Goal: Information Seeking & Learning: Learn about a topic

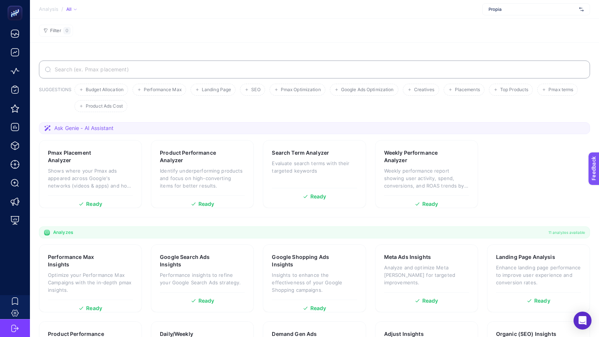
click at [506, 12] on span "Propia" at bounding box center [532, 9] width 88 height 6
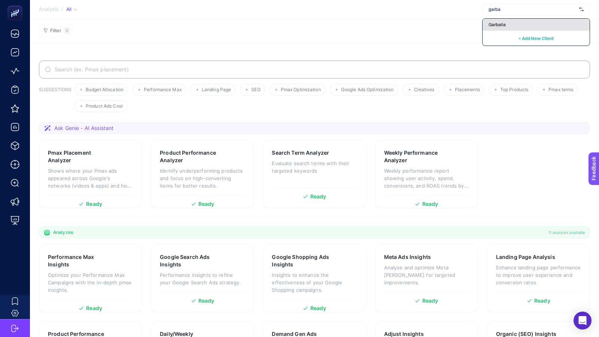
type input "garba"
click at [498, 26] on span "Garbalia" at bounding box center [496, 25] width 17 height 6
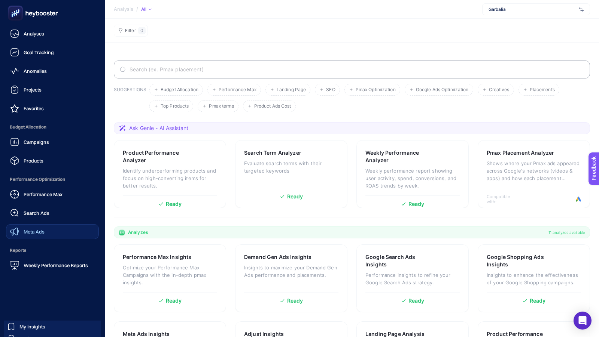
click at [36, 230] on span "Meta Ads" at bounding box center [34, 232] width 21 height 6
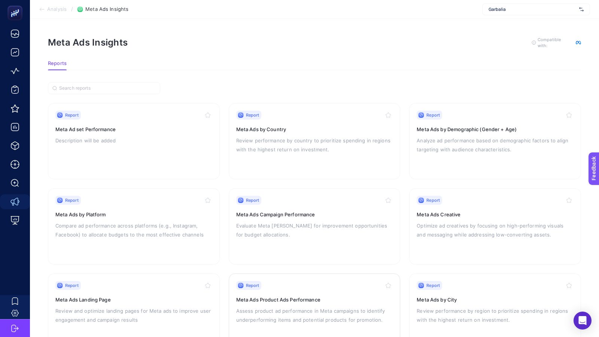
click at [280, 308] on p "Assess product ad performance in Meta campaigns to identify underperforming ite…" at bounding box center [314, 316] width 157 height 18
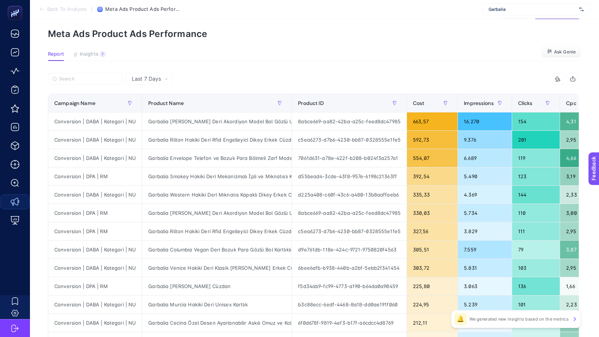
scroll to position [0, 80]
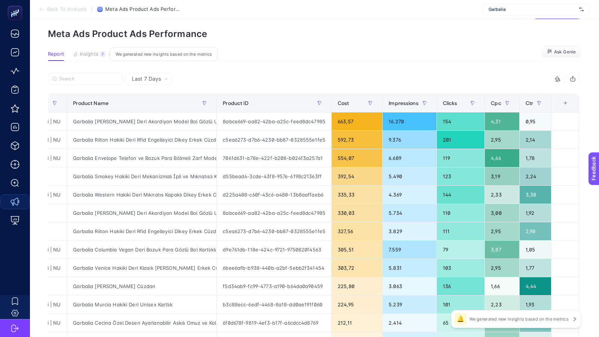
click at [89, 56] on span "Insights" at bounding box center [89, 54] width 19 height 6
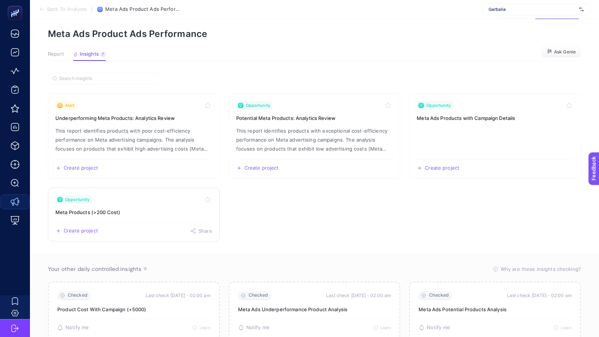
scroll to position [52, 0]
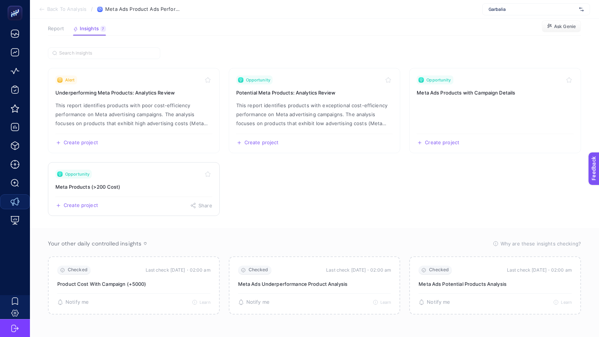
click at [124, 195] on link "Opportunity Meta Products (>200 Cost) Create project Share" at bounding box center [134, 189] width 172 height 54
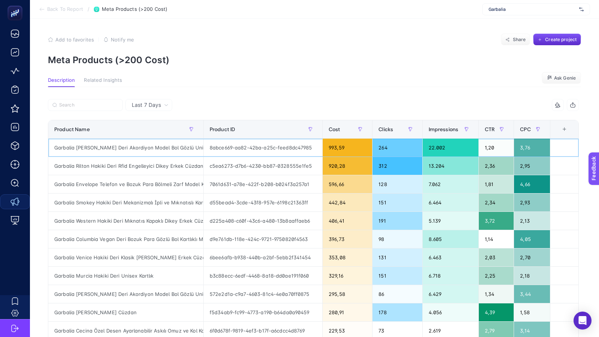
click at [120, 147] on div "Garbalia [PERSON_NAME] Deri Akordiyon Model Bol Gözlü Unisex Kartlık" at bounding box center [125, 148] width 155 height 18
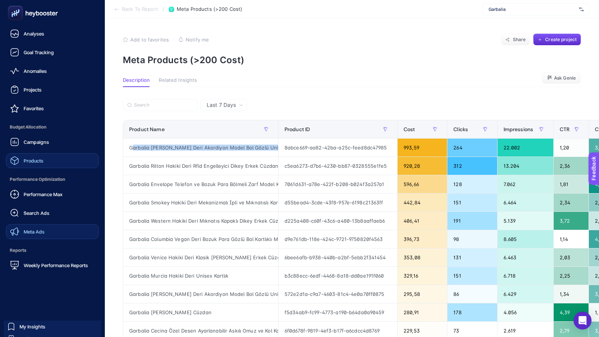
click at [31, 162] on span "Products" at bounding box center [34, 161] width 20 height 6
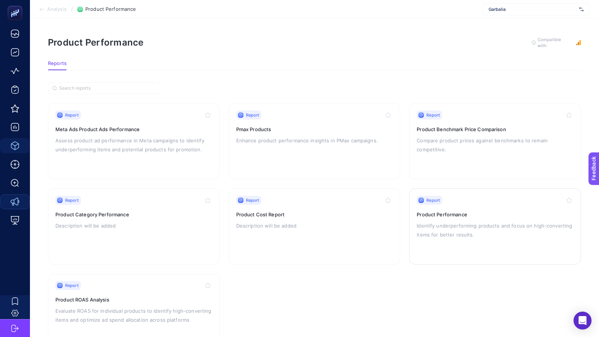
click at [434, 224] on p "Identify underperforming products and focus on high-converting items for better…" at bounding box center [494, 230] width 157 height 18
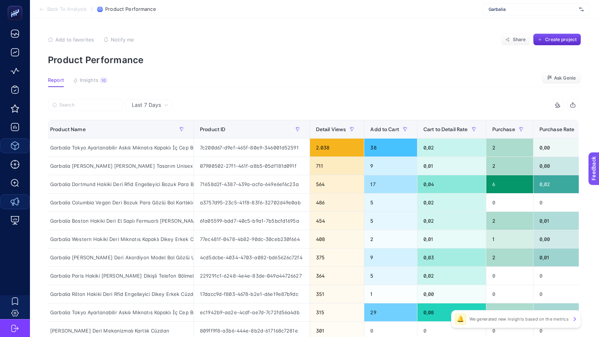
scroll to position [0, 5]
click at [181, 128] on icon "button" at bounding box center [180, 129] width 4 height 4
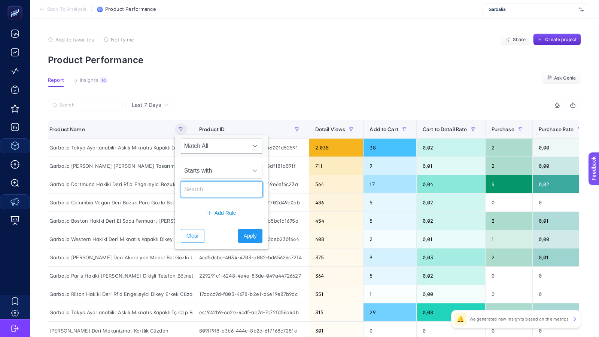
click at [199, 188] on input "text" at bounding box center [222, 190] width 82 height 16
click at [202, 167] on span "Starts with" at bounding box center [214, 170] width 67 height 15
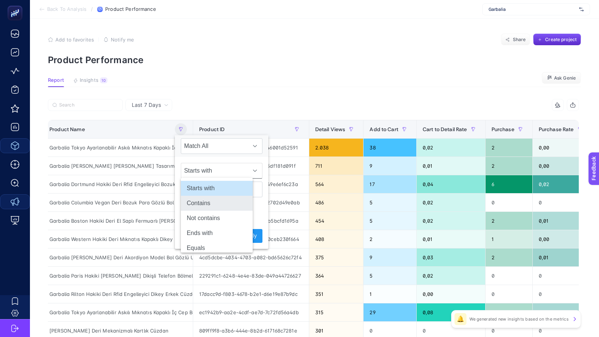
click at [203, 204] on li "Contains" at bounding box center [217, 203] width 72 height 15
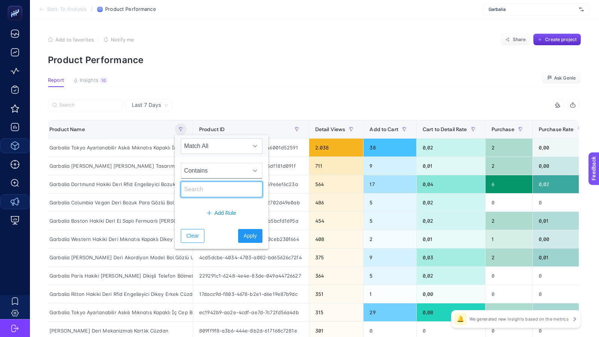
click at [203, 190] on input "text" at bounding box center [222, 190] width 82 height 16
type input "[GEOGRAPHIC_DATA]"
click at [244, 235] on span "Apply" at bounding box center [250, 236] width 13 height 8
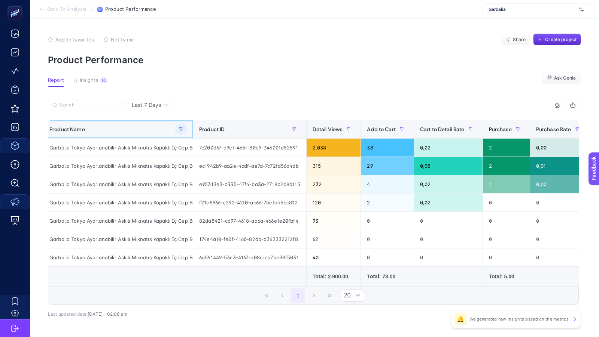
drag, startPoint x: 191, startPoint y: 126, endPoint x: 239, endPoint y: 127, distance: 47.9
click at [239, 127] on div "6 items selected Product Name Product ID Detail Views Add to Cart Cart to Detai…" at bounding box center [313, 202] width 530 height 206
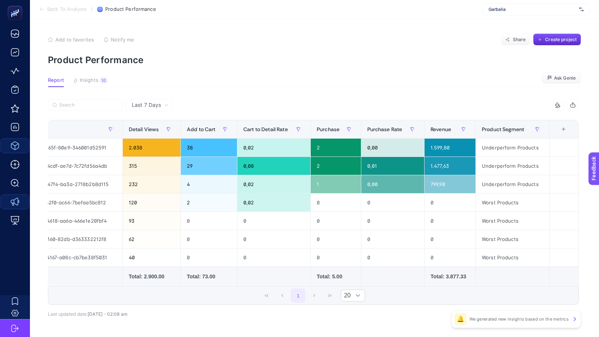
scroll to position [0, 0]
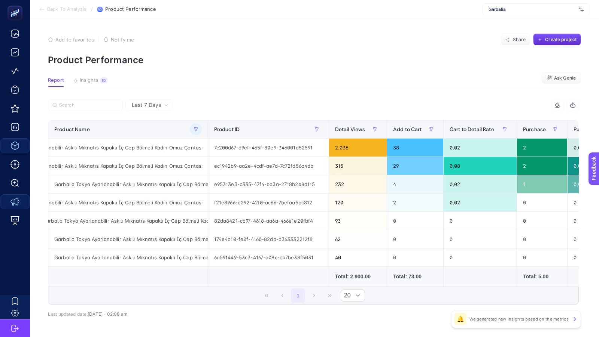
click at [148, 104] on span "Last 7 Days" at bounding box center [146, 104] width 29 height 7
click at [149, 141] on li "Last 30 Days" at bounding box center [149, 147] width 42 height 13
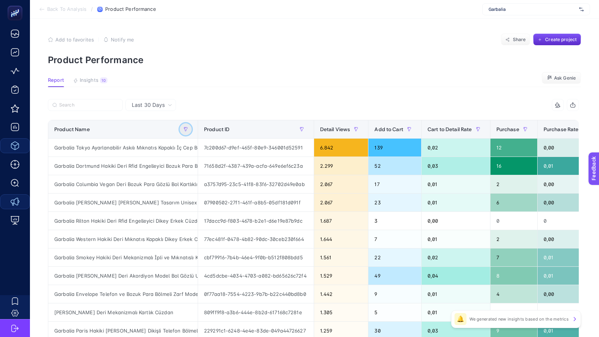
click at [186, 129] on icon "button" at bounding box center [185, 130] width 3 height 4
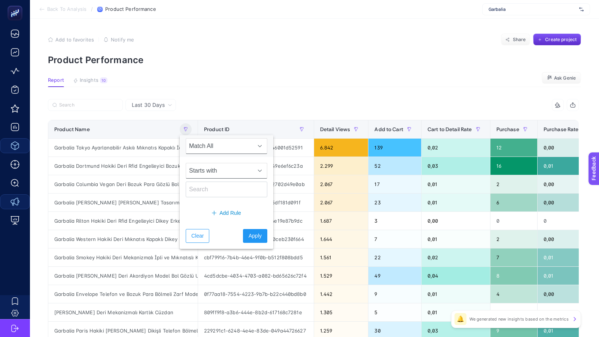
click at [208, 170] on span "Starts with" at bounding box center [219, 170] width 67 height 15
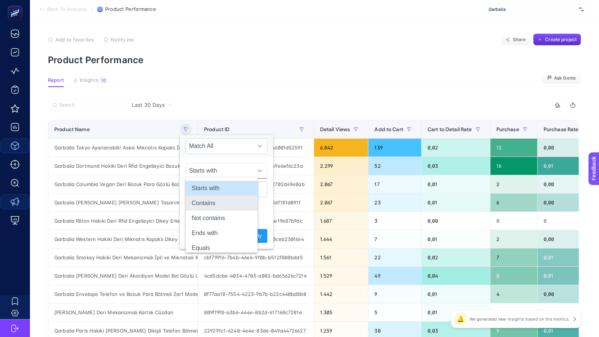
click at [203, 200] on li "Contains" at bounding box center [222, 203] width 72 height 15
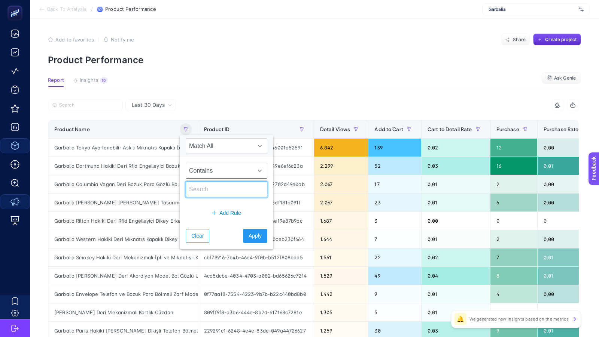
click at [204, 192] on input "text" at bounding box center [227, 190] width 82 height 16
type input "[GEOGRAPHIC_DATA]"
click at [248, 233] on span "Apply" at bounding box center [254, 236] width 13 height 8
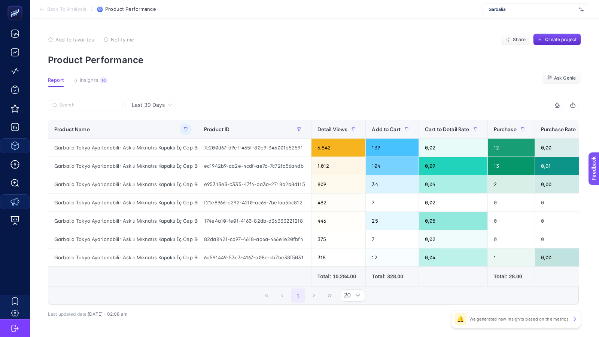
click at [151, 100] on div "Last 30 Days" at bounding box center [150, 105] width 51 height 12
click at [141, 128] on li "Last 7 Days" at bounding box center [151, 134] width 46 height 13
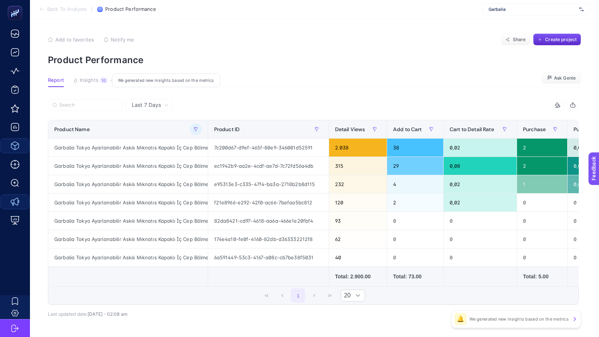
click at [85, 80] on span "Insights" at bounding box center [89, 80] width 19 height 6
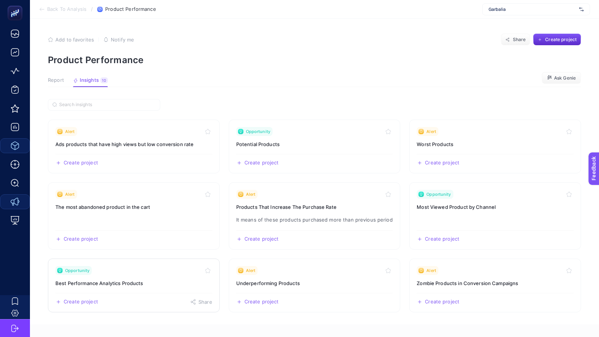
click at [128, 290] on link "Opportunity Best Performance Analytics Products Create project Share" at bounding box center [134, 286] width 172 height 54
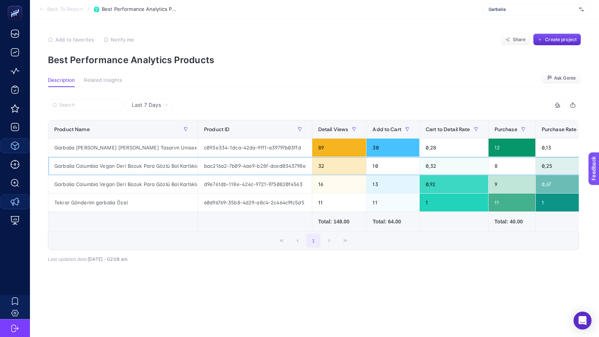
click at [133, 166] on div "Garbalia Columbia Vegan Deri Bozuk Para Gözlü Bol Kartlıklı Mini Kadın Cüzdanı" at bounding box center [122, 166] width 149 height 18
click at [137, 181] on div "Garbalia Columbia Vegan Deri Bozuk Para Gözlü Bol Kartlıklı Mini Kadın Cüzdanı" at bounding box center [122, 184] width 149 height 18
